Goal: Information Seeking & Learning: Compare options

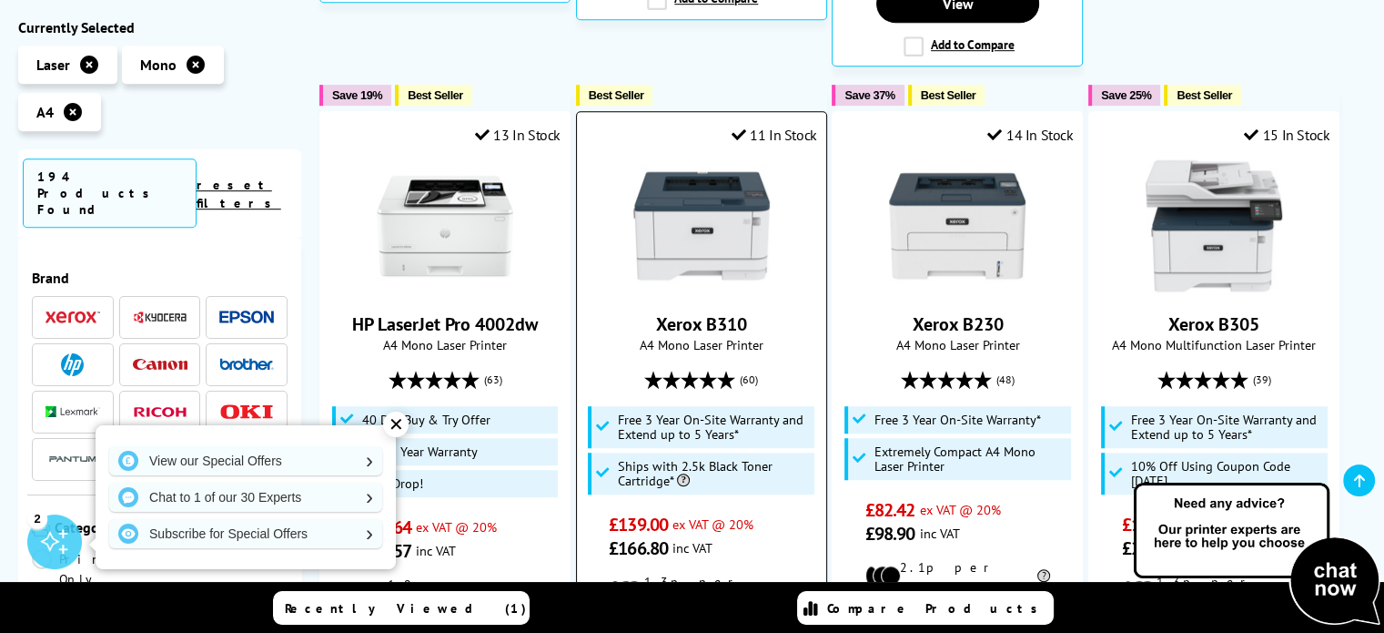
scroll to position [1212, 0]
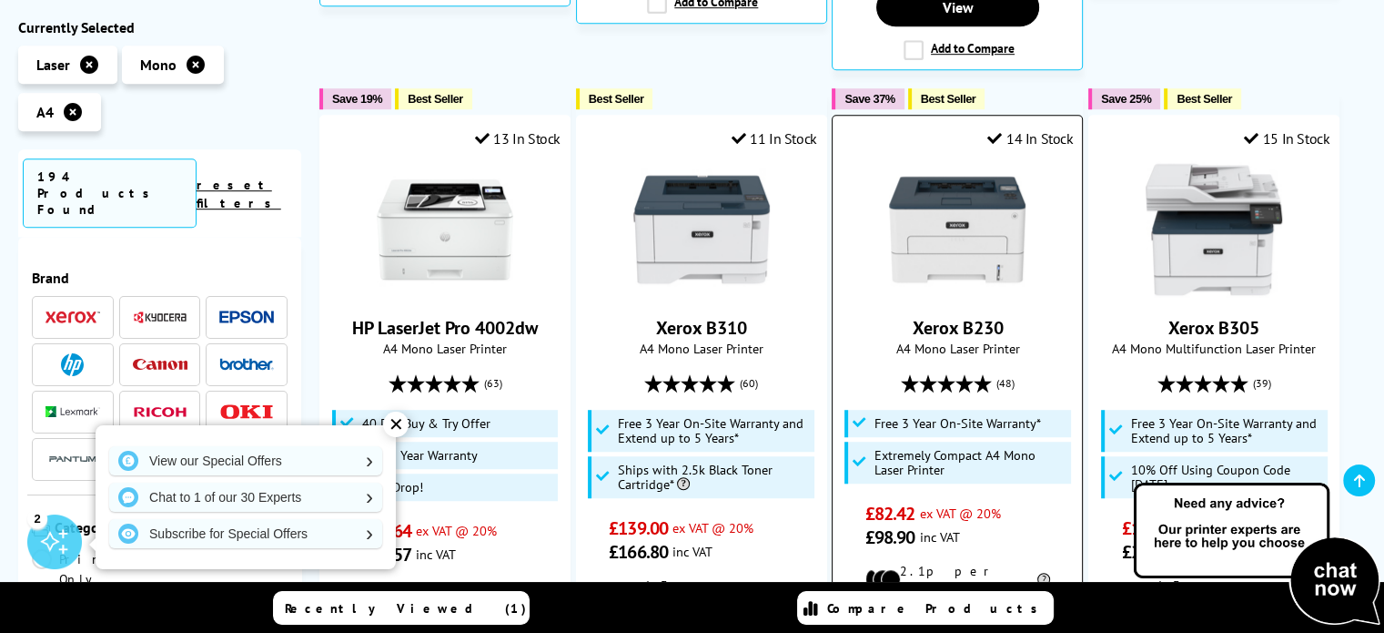
click at [939, 163] on img at bounding box center [957, 229] width 137 height 137
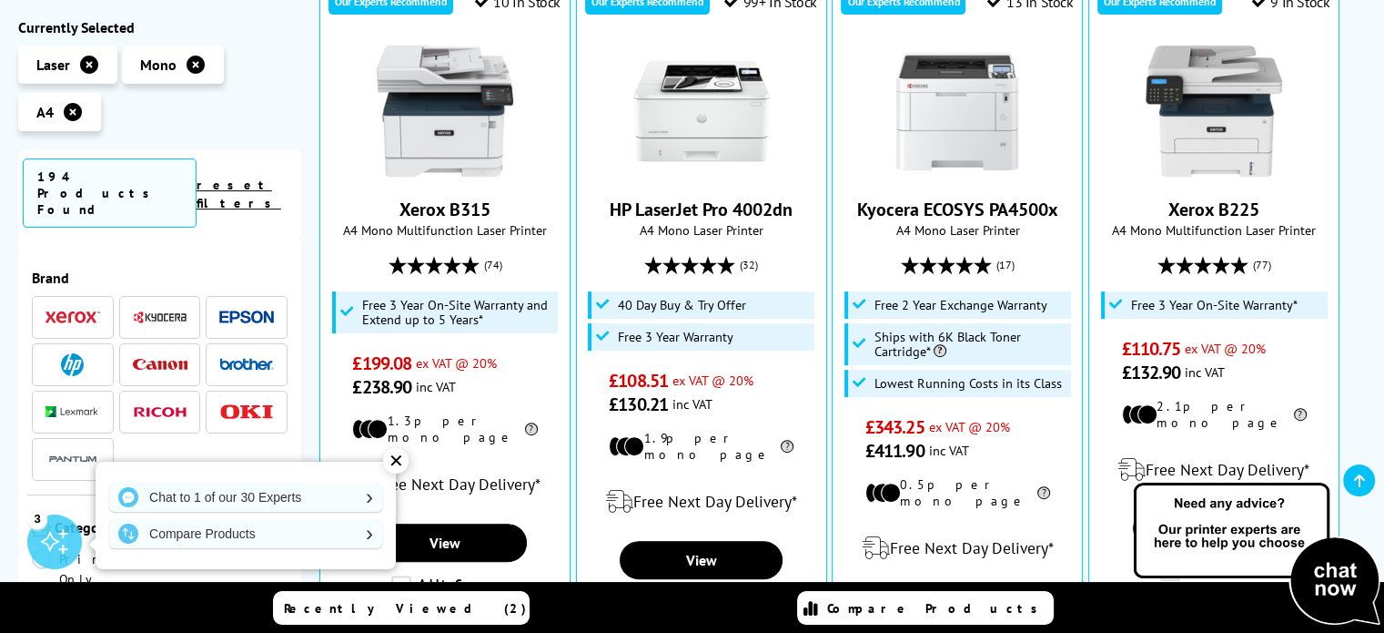
scroll to position [618, 0]
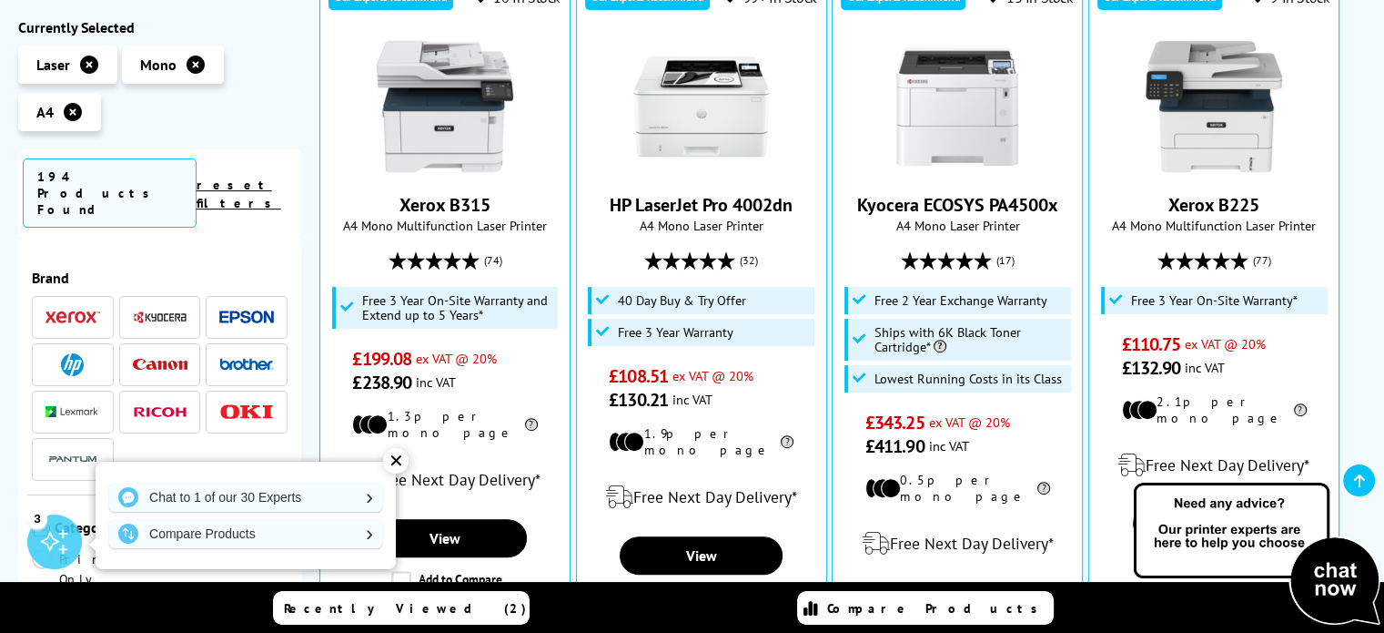
click at [196, 66] on icon at bounding box center [196, 65] width 18 height 18
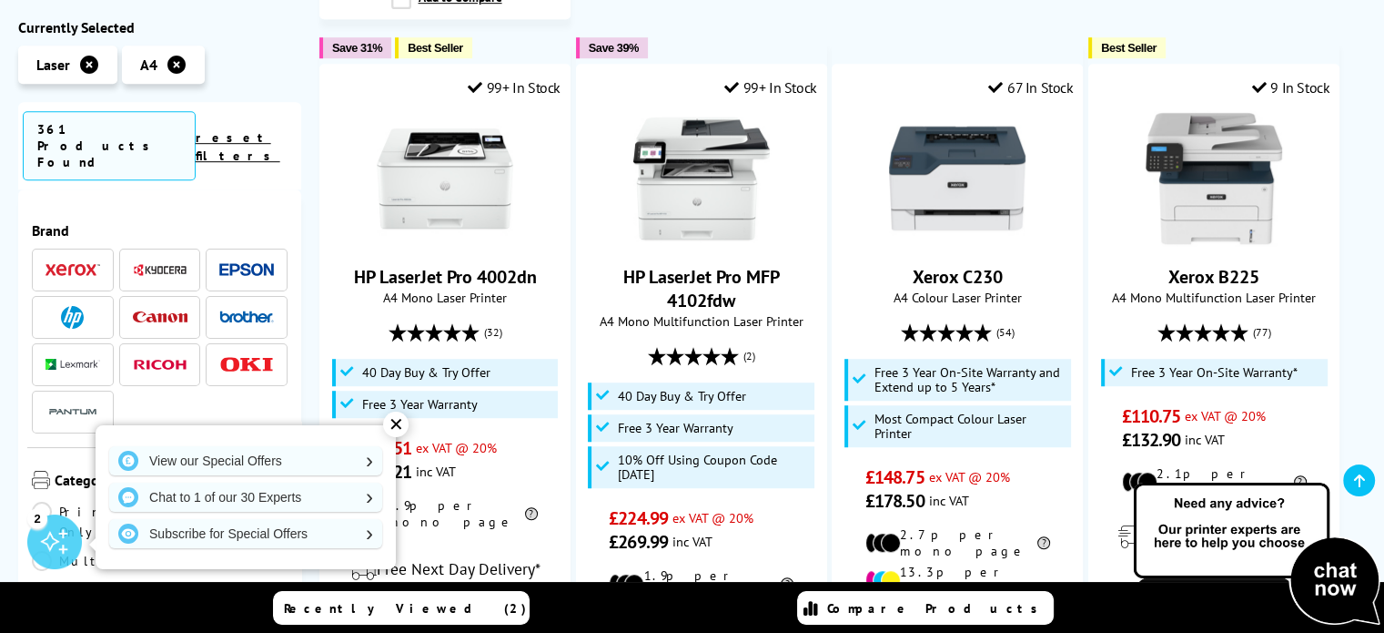
scroll to position [1143, 0]
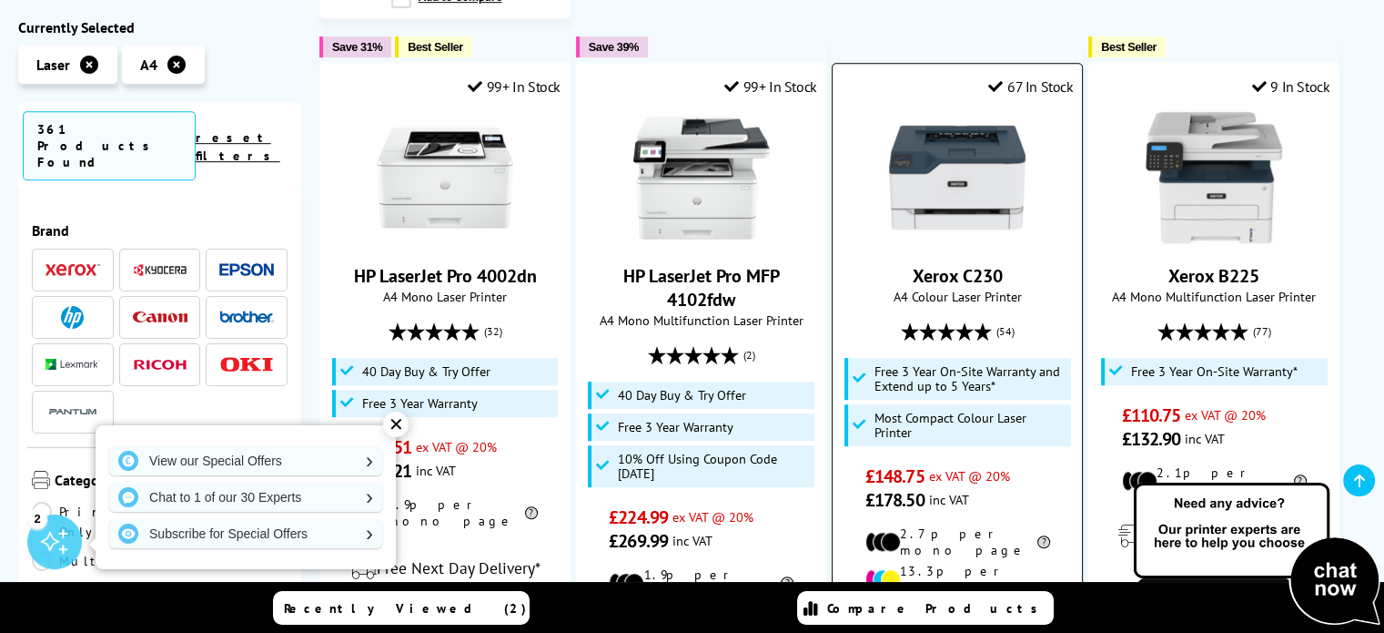
click at [947, 155] on img at bounding box center [957, 177] width 137 height 137
